Goal: Navigation & Orientation: Understand site structure

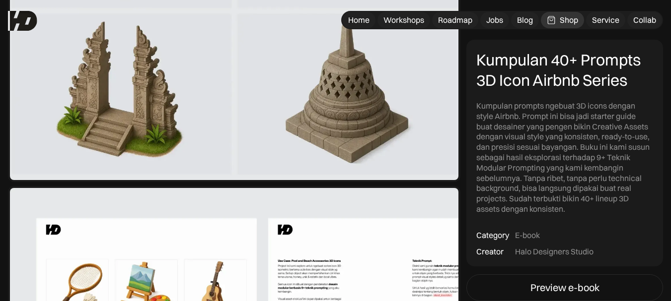
scroll to position [1966, 0]
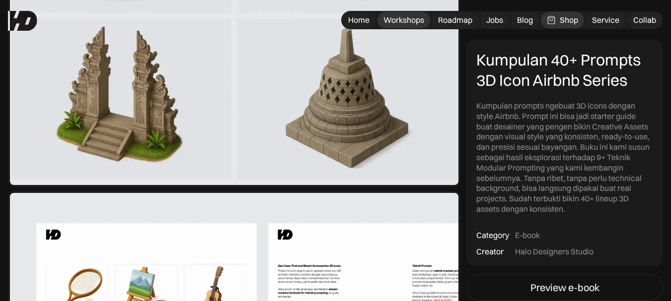
click at [408, 20] on div "Workshops" at bounding box center [403, 20] width 41 height 10
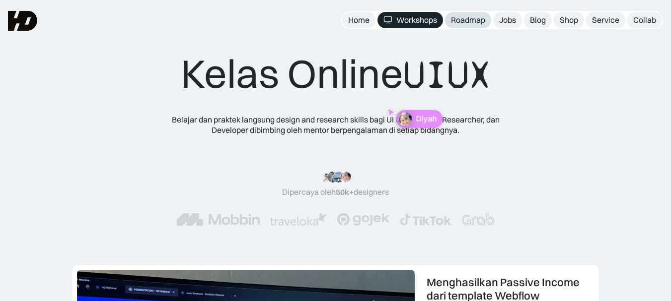
click at [472, 24] on div "Roadmap" at bounding box center [468, 20] width 34 height 10
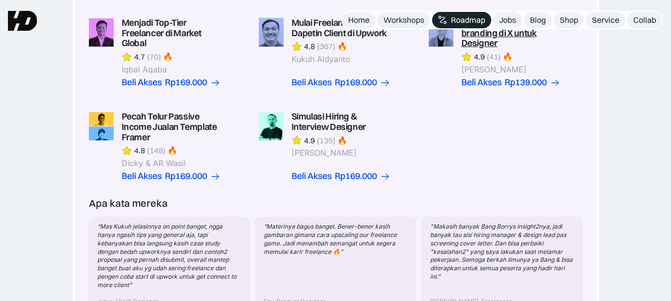
scroll to position [298, 0]
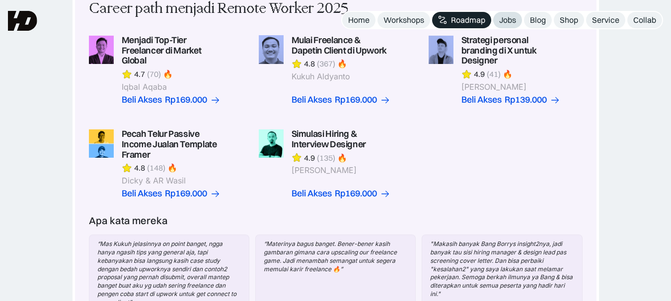
click at [514, 21] on div "Jobs" at bounding box center [507, 20] width 17 height 10
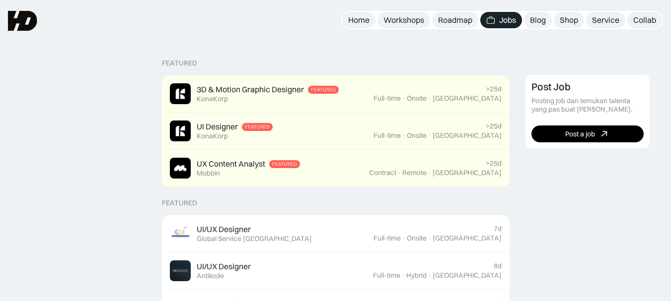
scroll to position [152, 0]
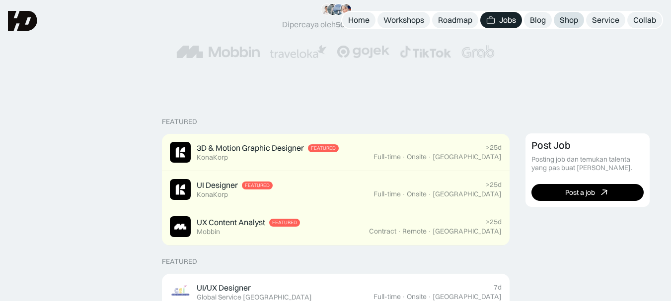
click at [568, 22] on div "Shop" at bounding box center [569, 20] width 18 height 10
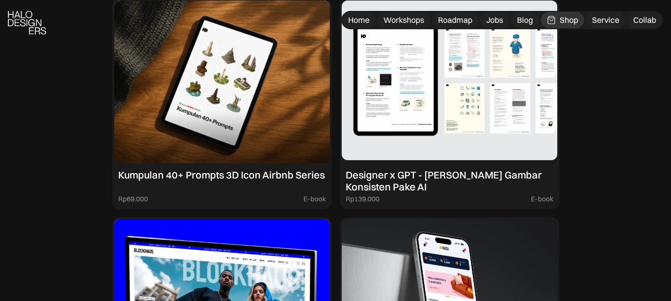
scroll to position [1189, 0]
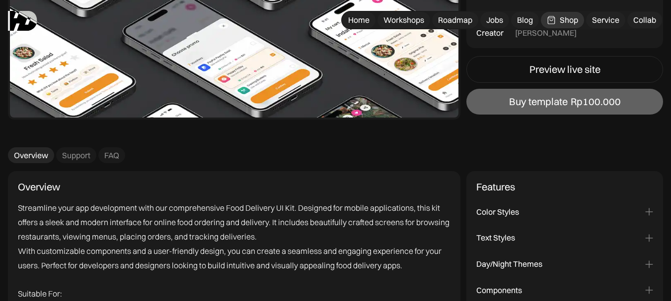
scroll to position [894, 0]
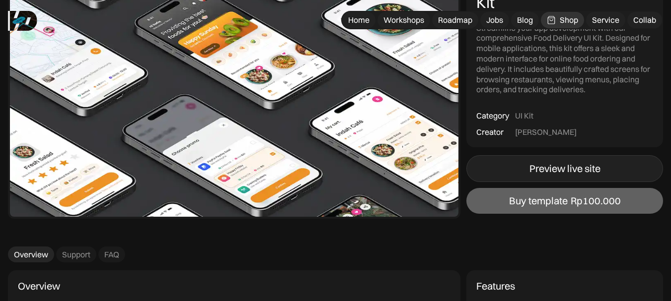
click at [522, 165] on link "Preview live site" at bounding box center [564, 168] width 197 height 27
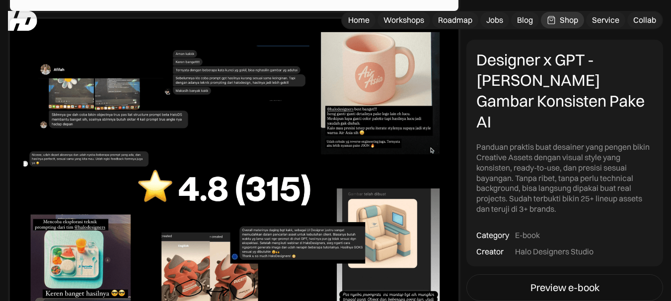
scroll to position [3178, 0]
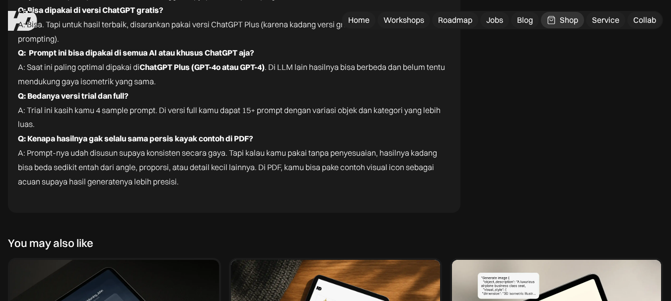
scroll to position [2433, 0]
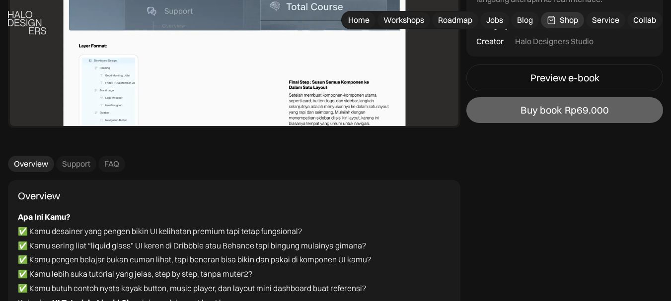
scroll to position [2483, 0]
